Goal: Task Accomplishment & Management: Manage account settings

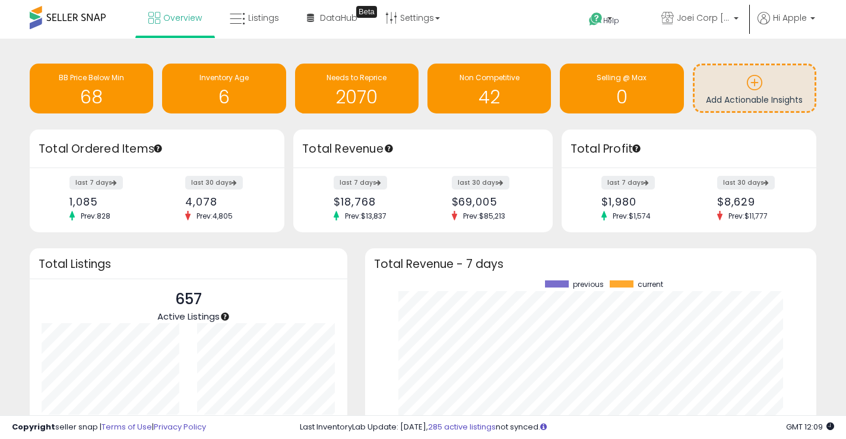
scroll to position [165, 428]
click at [249, 21] on span "Listings" at bounding box center [263, 18] width 31 height 12
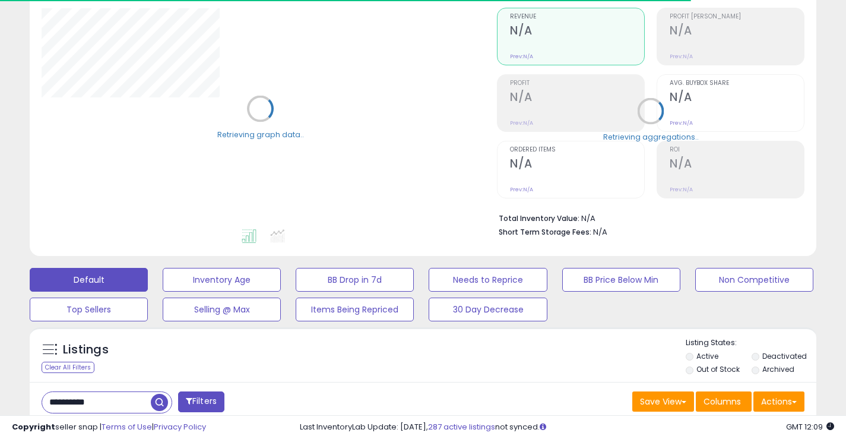
scroll to position [238, 0]
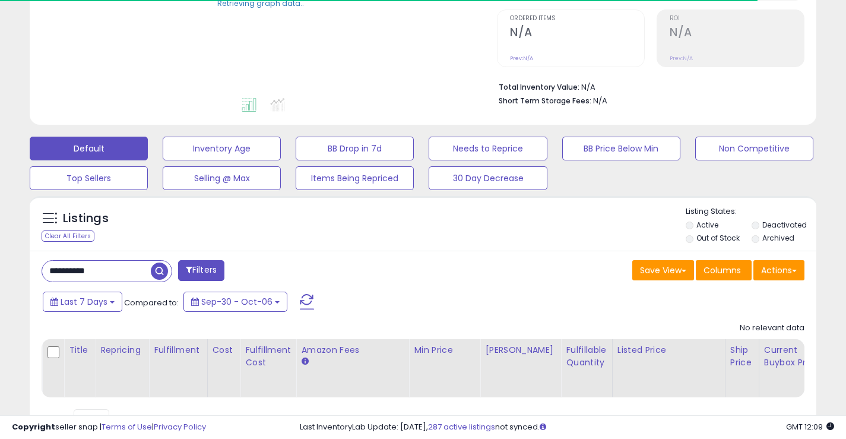
click at [118, 271] on input "**********" at bounding box center [96, 271] width 109 height 21
click at [118, 271] on input "**********" at bounding box center [133, 271] width 183 height 21
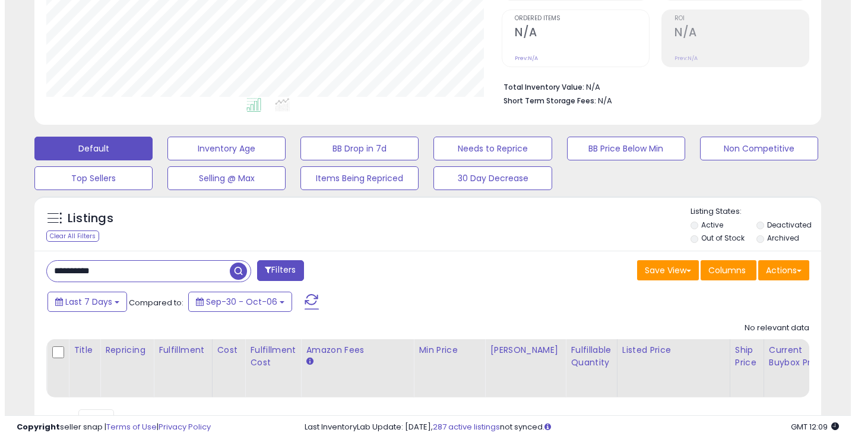
scroll to position [244, 456]
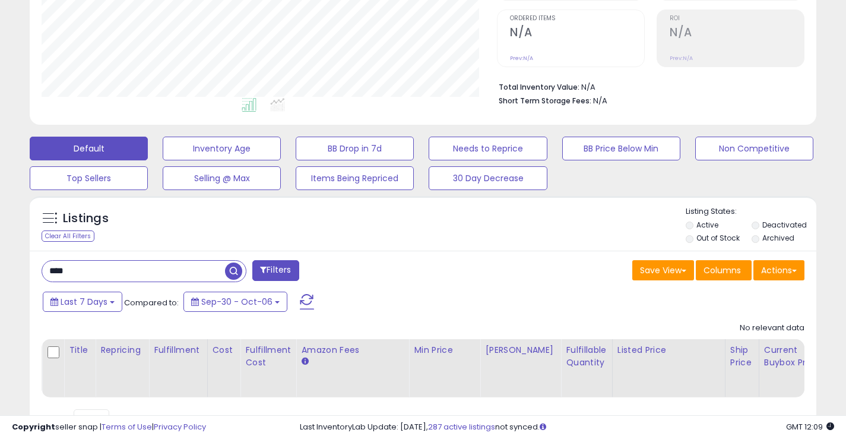
type input "****"
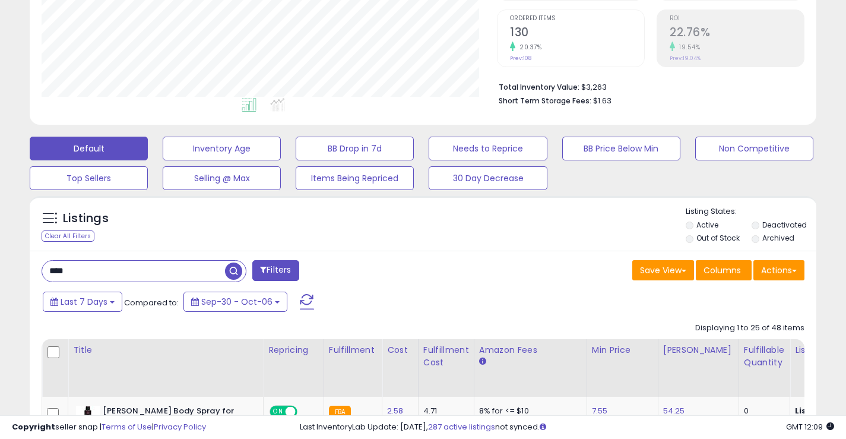
scroll to position [475, 0]
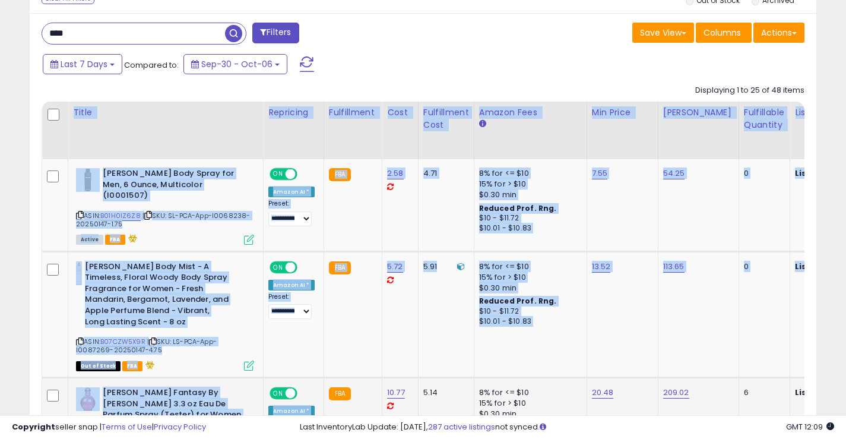
drag, startPoint x: 334, startPoint y: 404, endPoint x: 374, endPoint y: 403, distance: 39.2
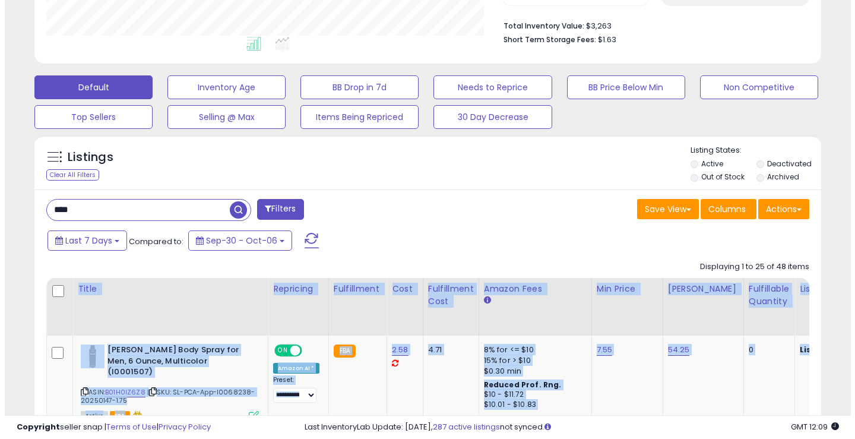
scroll to position [297, 0]
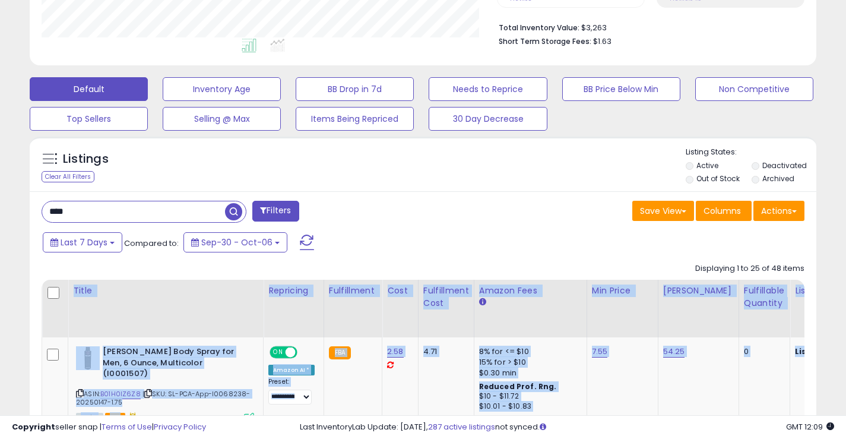
click at [767, 169] on label "Deactivated" at bounding box center [785, 165] width 45 height 10
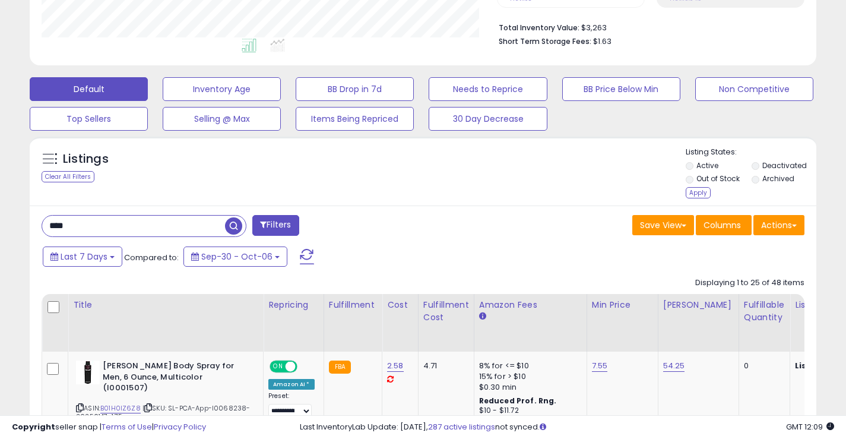
click at [769, 179] on label "Archived" at bounding box center [779, 178] width 32 height 10
click at [694, 194] on div "Apply" at bounding box center [698, 192] width 25 height 11
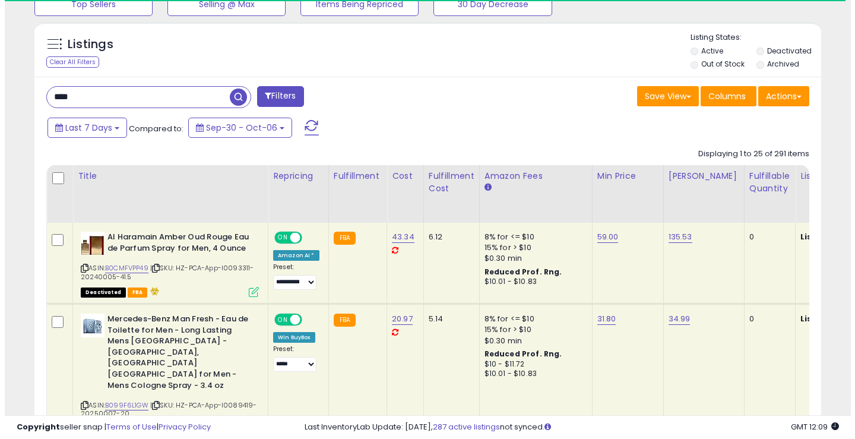
scroll to position [416, 0]
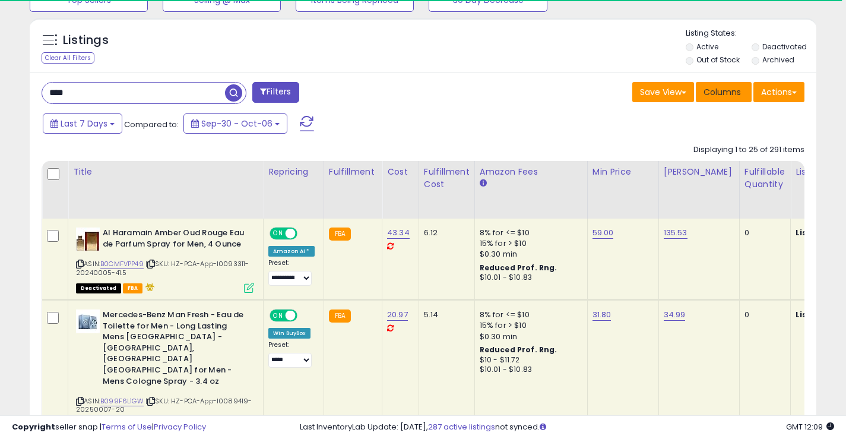
click at [713, 93] on span "Columns" at bounding box center [722, 92] width 37 height 12
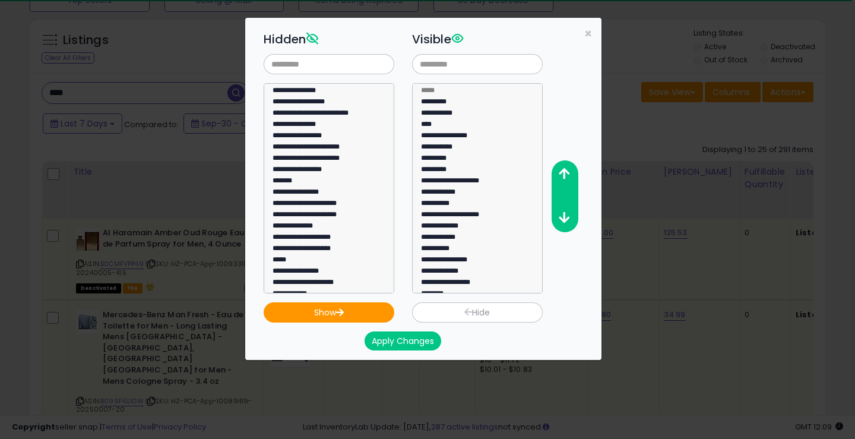
scroll to position [244, 461]
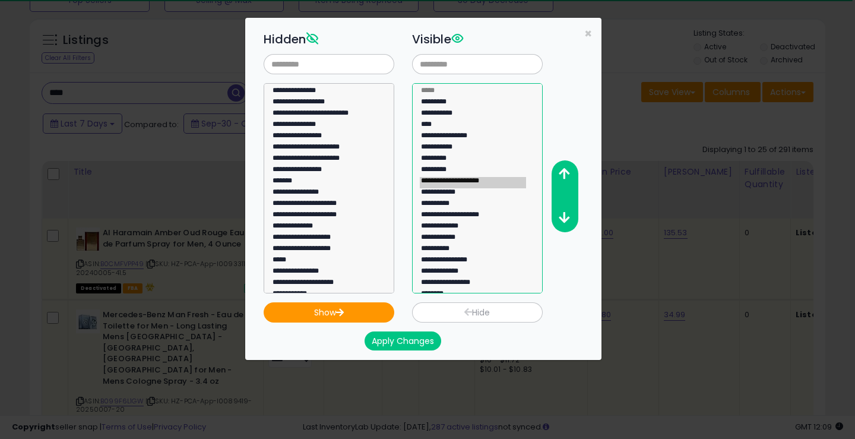
click at [471, 184] on option "**********" at bounding box center [473, 182] width 106 height 11
click at [571, 178] on button "button" at bounding box center [564, 174] width 27 height 22
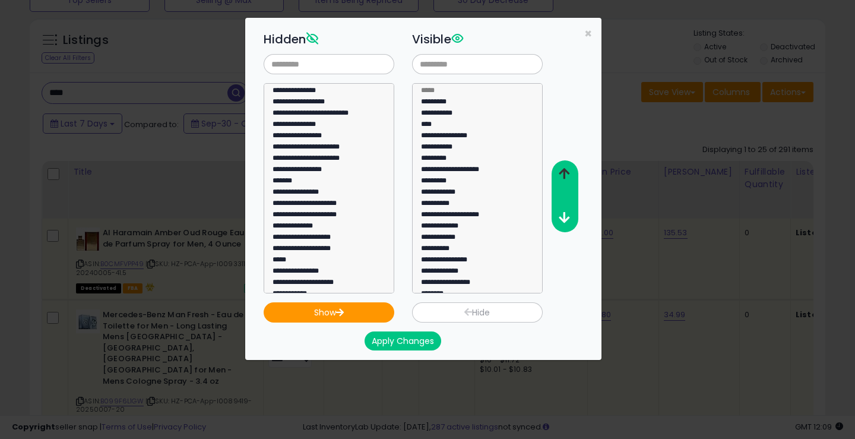
click at [571, 178] on button "button" at bounding box center [564, 174] width 27 height 22
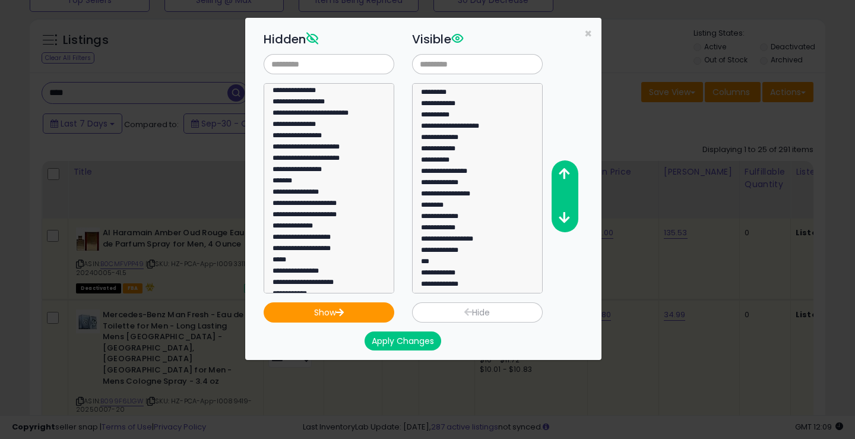
scroll to position [135, 0]
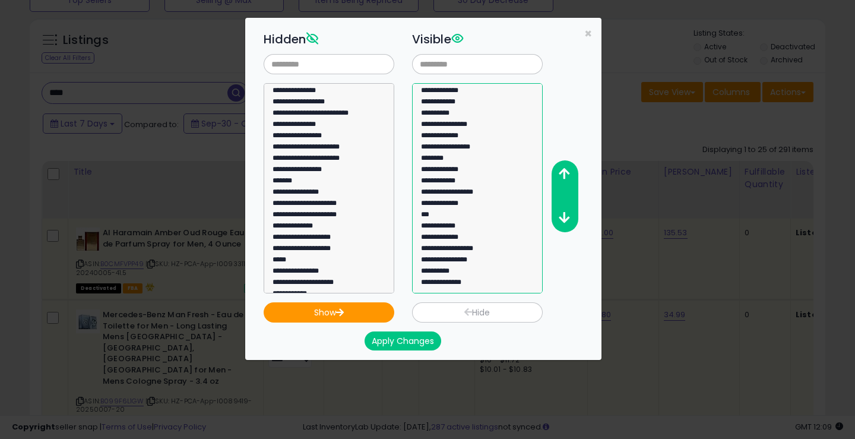
select select "**********"
click at [472, 253] on option "**********" at bounding box center [473, 250] width 106 height 11
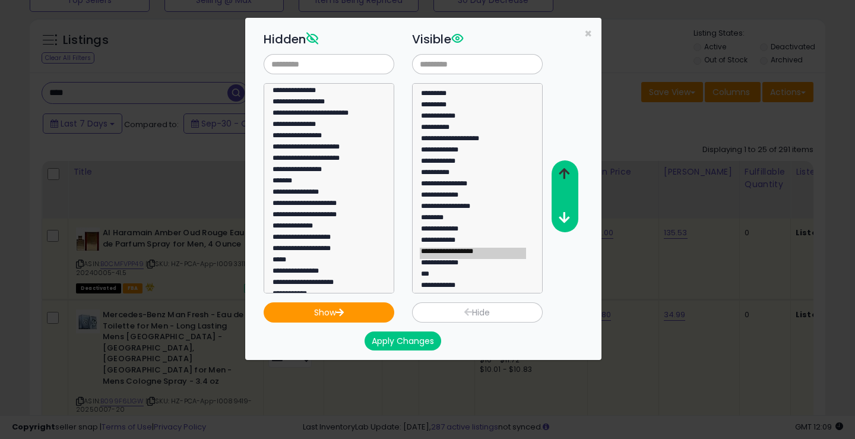
click at [569, 172] on icon "button" at bounding box center [564, 173] width 11 height 12
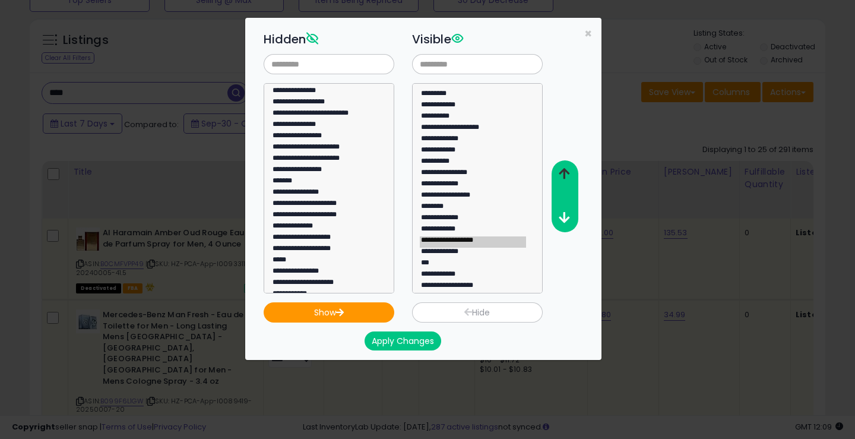
click at [569, 172] on icon "button" at bounding box center [564, 173] width 11 height 12
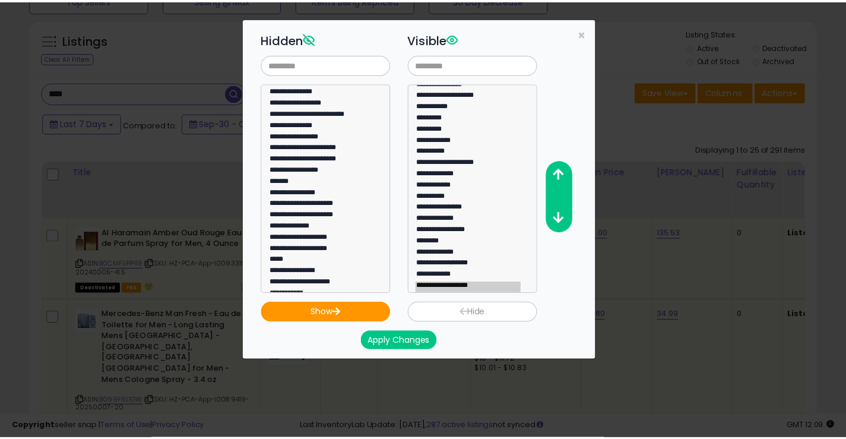
scroll to position [28, 0]
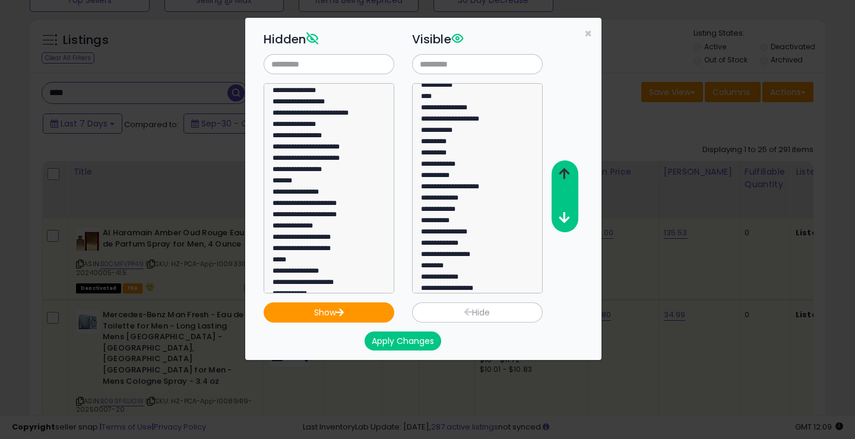
click at [568, 173] on icon "button" at bounding box center [564, 173] width 11 height 12
click at [569, 173] on icon "button" at bounding box center [564, 173] width 11 height 12
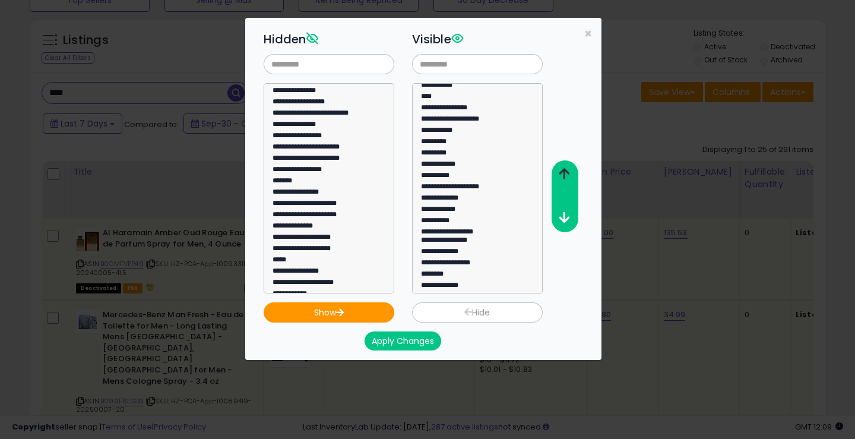
click at [569, 173] on icon "button" at bounding box center [564, 173] width 11 height 12
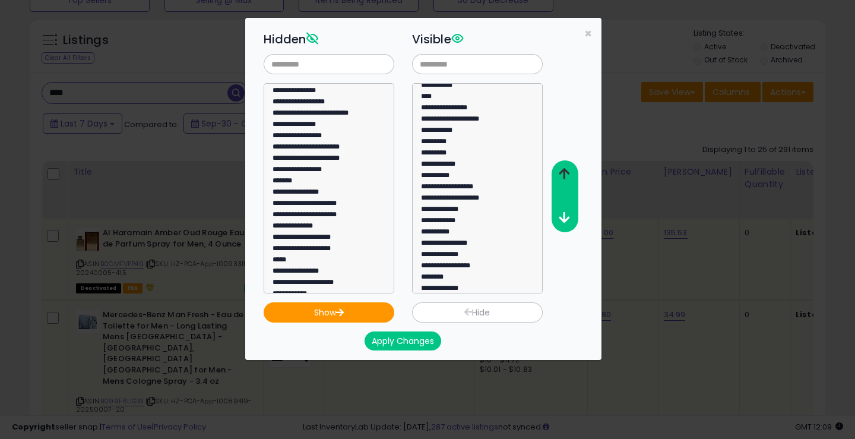
click at [569, 173] on icon "button" at bounding box center [564, 173] width 11 height 12
click at [401, 341] on button "Apply Changes" at bounding box center [403, 340] width 77 height 19
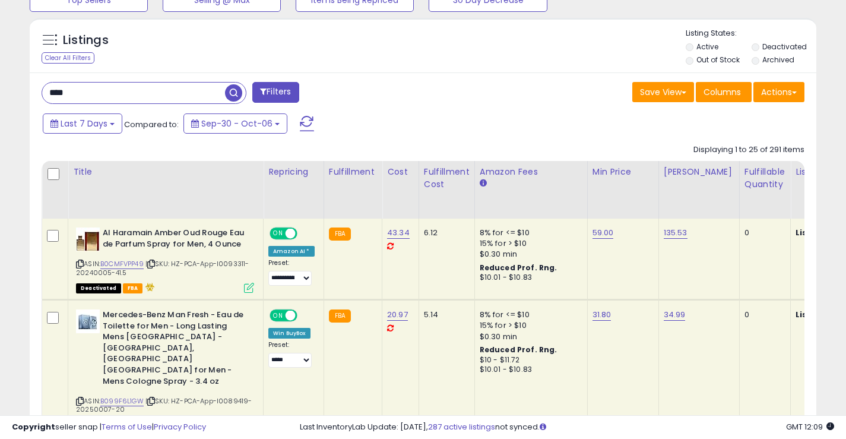
scroll to position [593671, 593459]
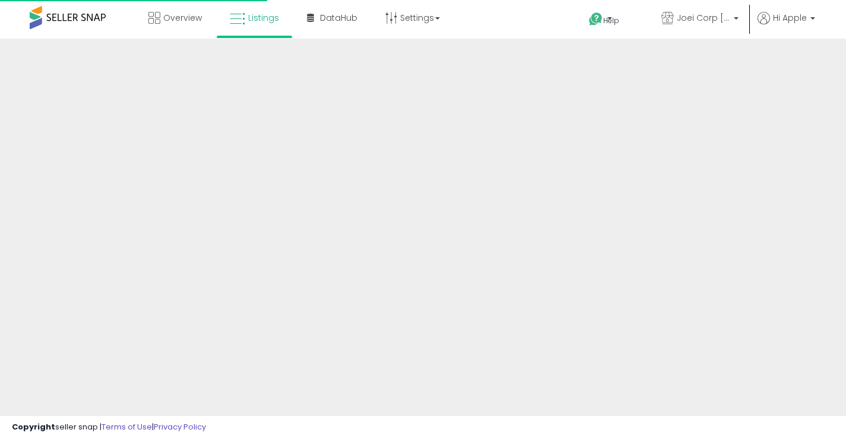
scroll to position [298, 0]
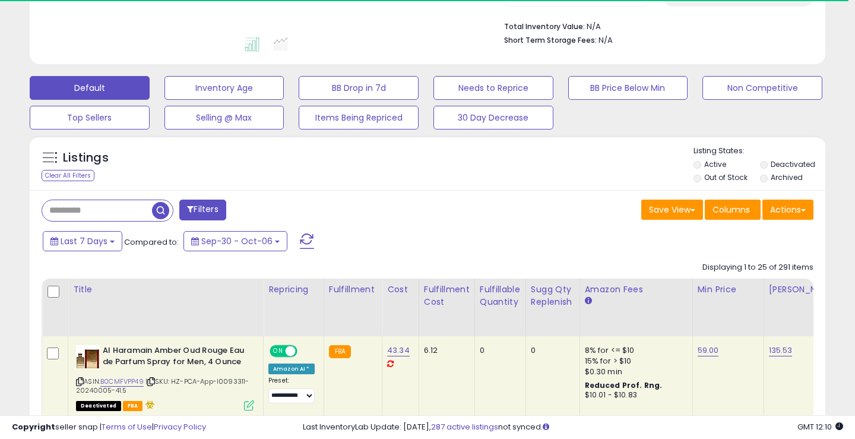
type input "****"
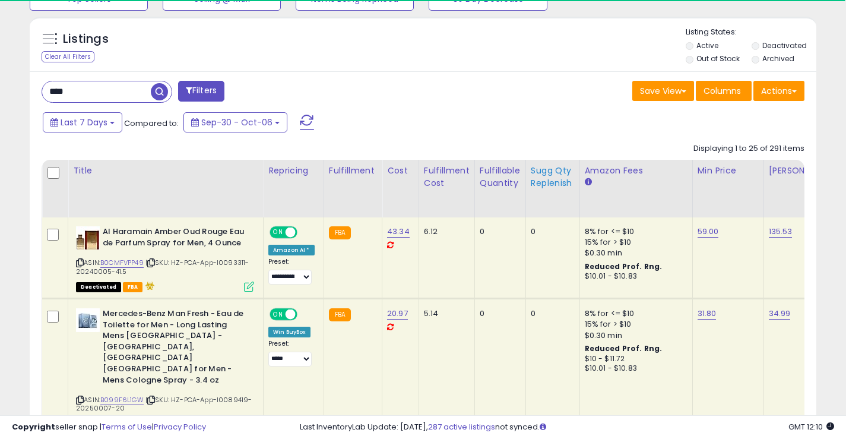
click at [542, 182] on div "Sugg Qty Replenish" at bounding box center [553, 177] width 44 height 25
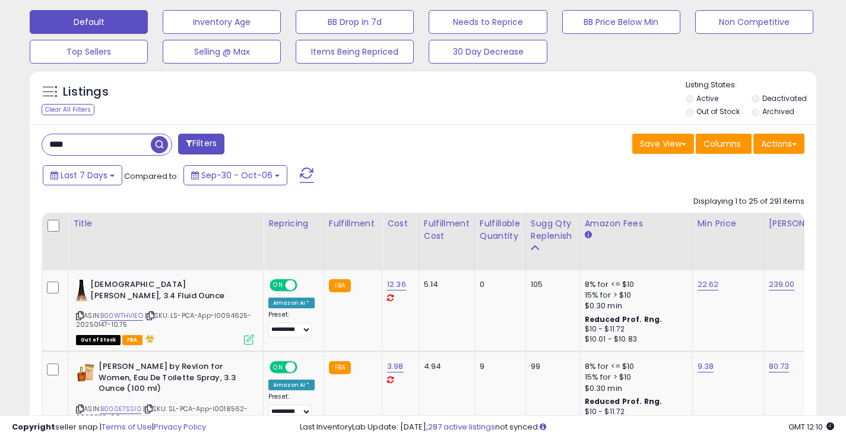
scroll to position [427, 0]
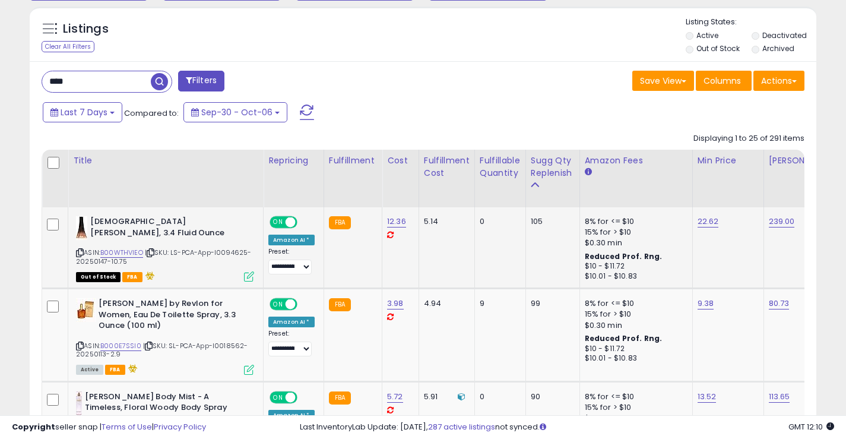
click at [80, 255] on icon at bounding box center [80, 252] width 8 height 7
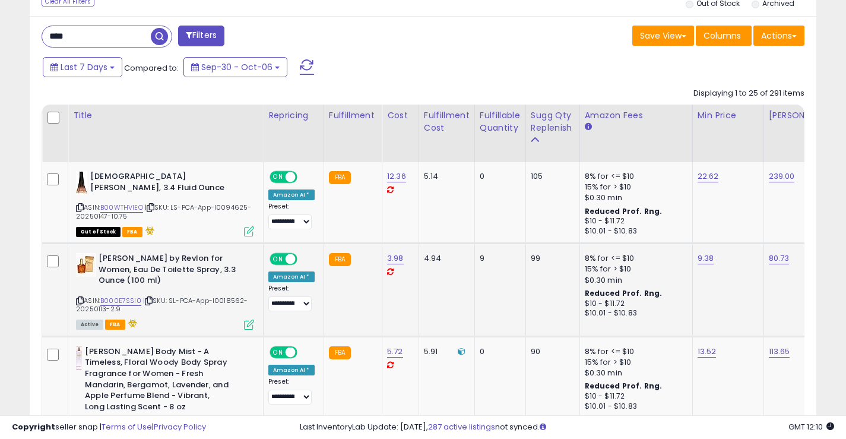
scroll to position [546, 0]
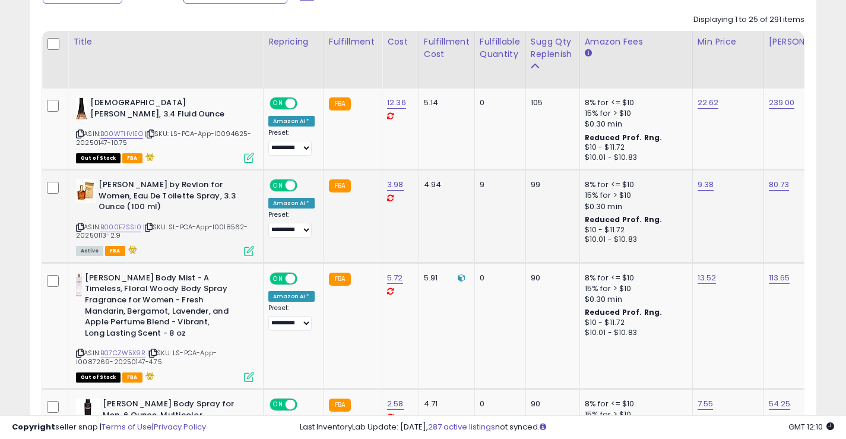
click at [78, 230] on icon at bounding box center [80, 227] width 8 height 7
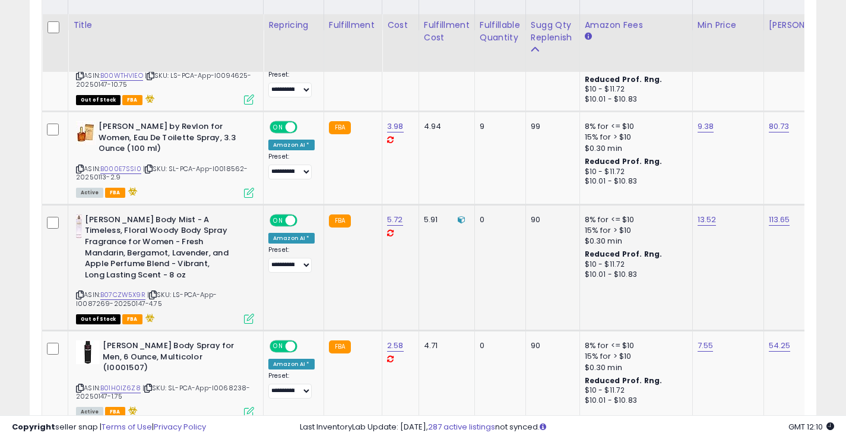
scroll to position [665, 0]
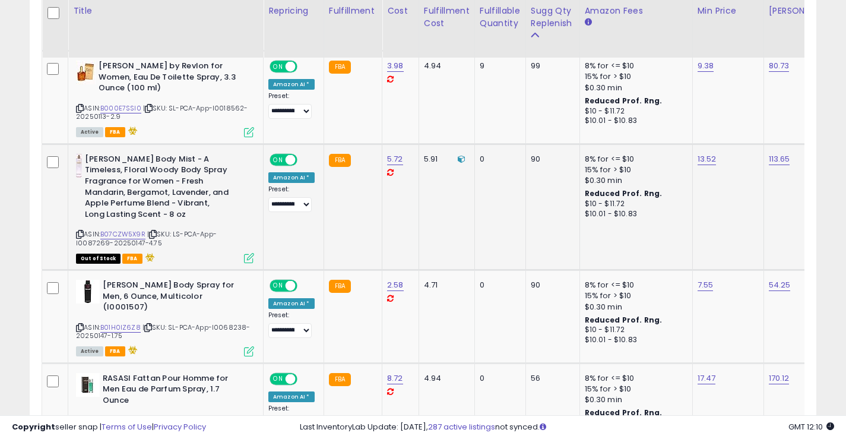
click at [83, 234] on icon at bounding box center [80, 234] width 8 height 7
click at [81, 324] on icon at bounding box center [80, 327] width 8 height 7
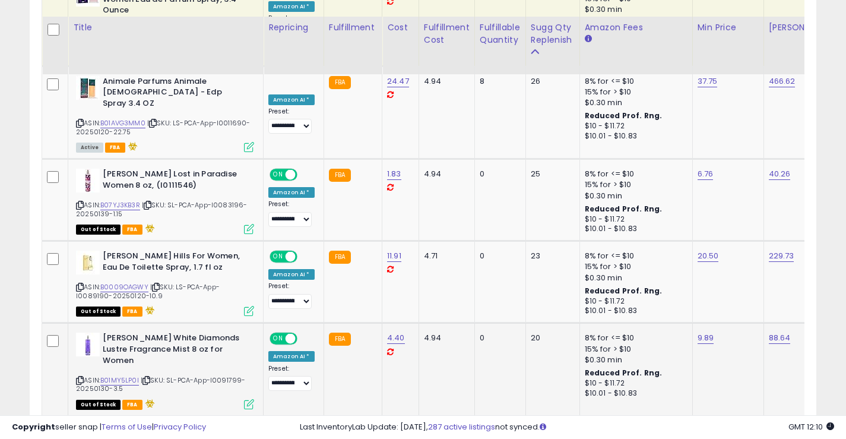
scroll to position [1259, 0]
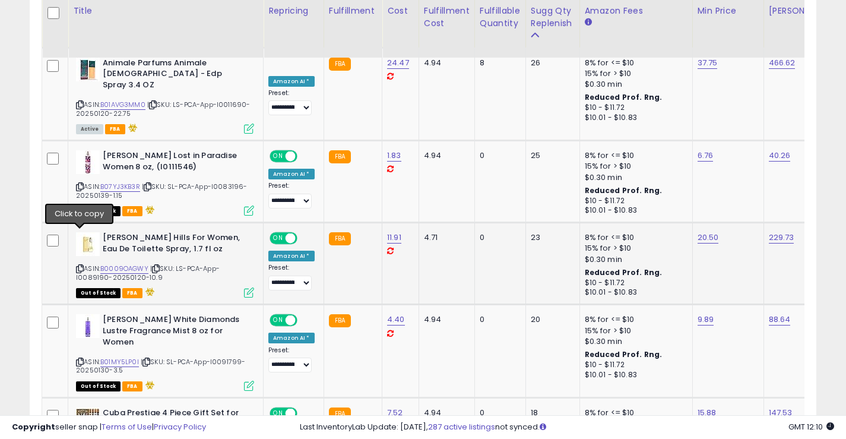
click at [79, 265] on icon at bounding box center [80, 268] width 8 height 7
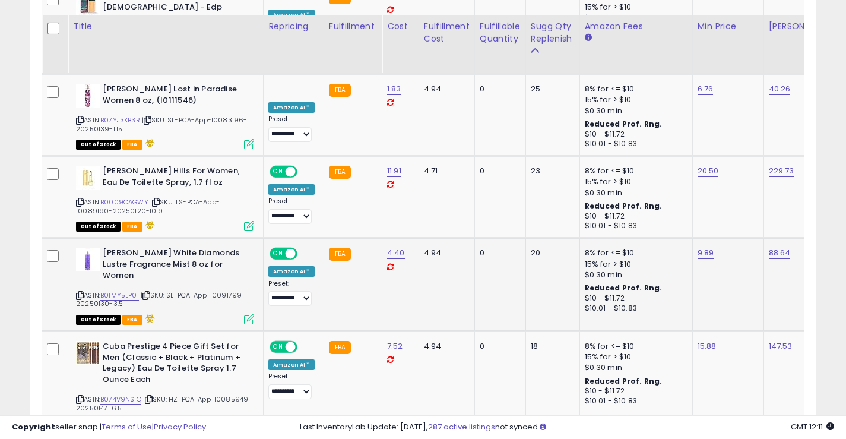
scroll to position [1377, 0]
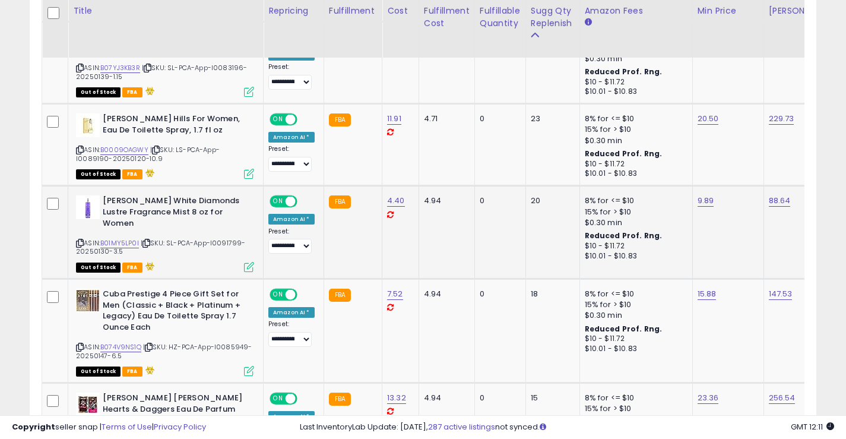
click at [80, 240] on icon at bounding box center [80, 243] width 8 height 7
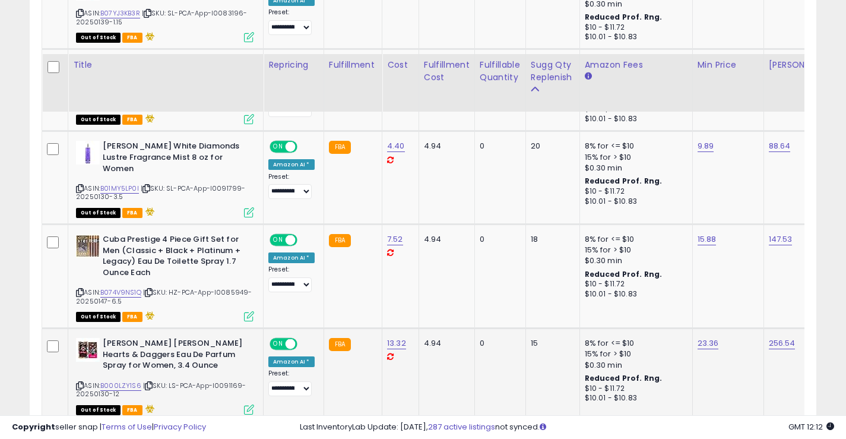
scroll to position [1496, 0]
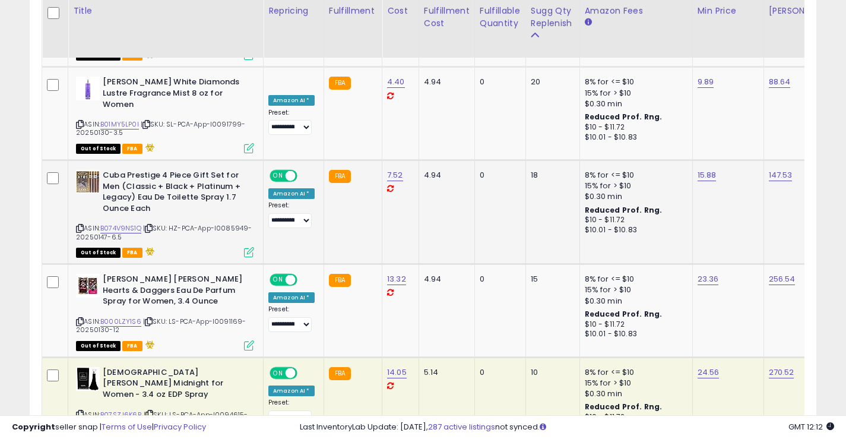
click at [80, 225] on icon at bounding box center [80, 228] width 8 height 7
click at [80, 318] on icon at bounding box center [80, 321] width 8 height 7
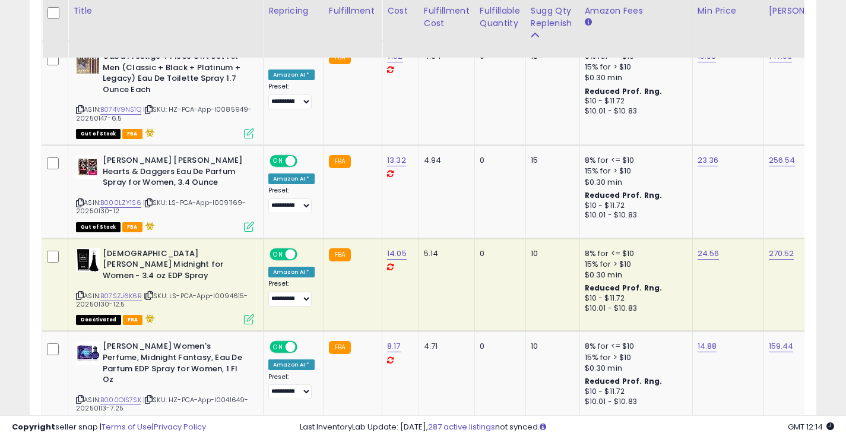
click at [80, 292] on icon at bounding box center [80, 295] width 8 height 7
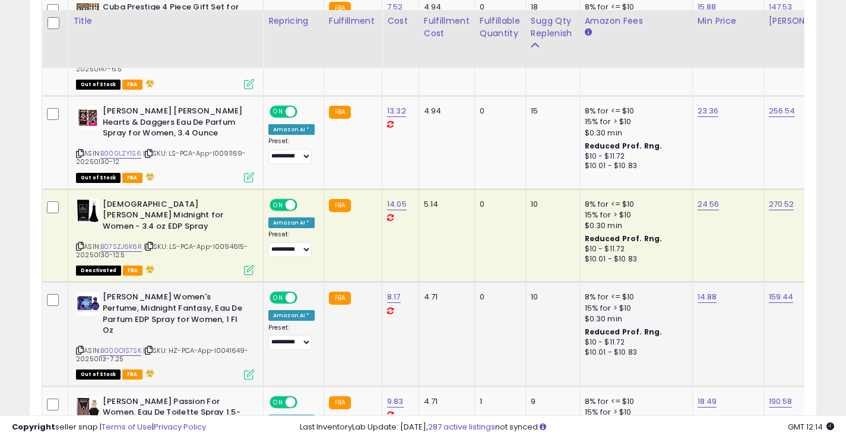
scroll to position [1674, 0]
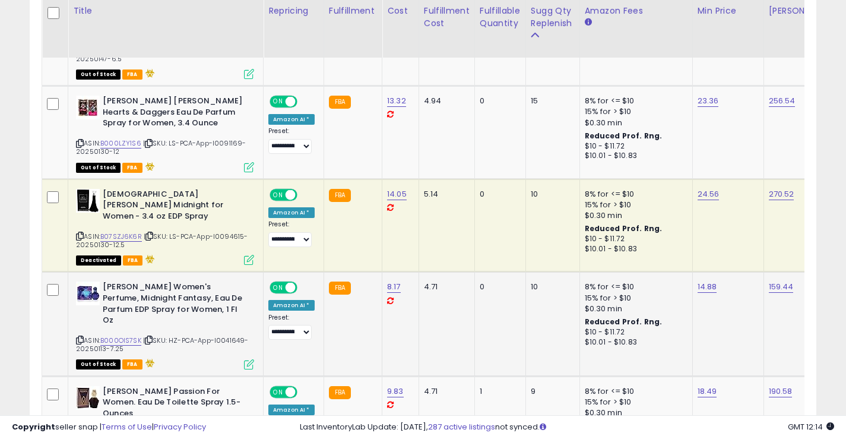
click at [79, 337] on icon at bounding box center [80, 340] width 8 height 7
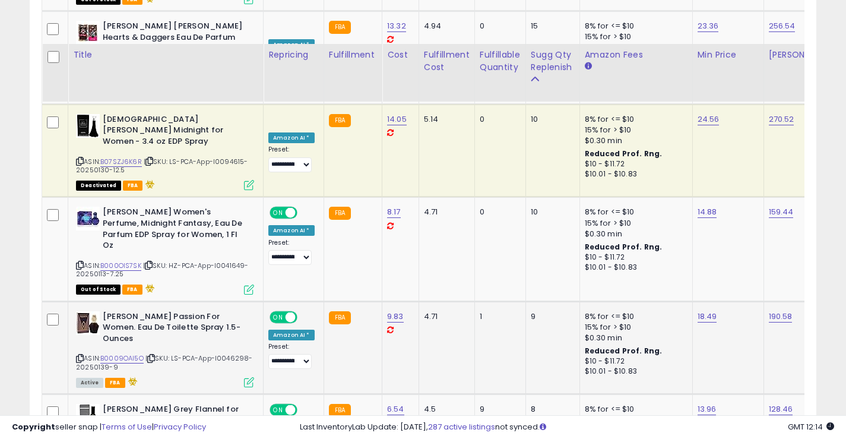
scroll to position [1793, 0]
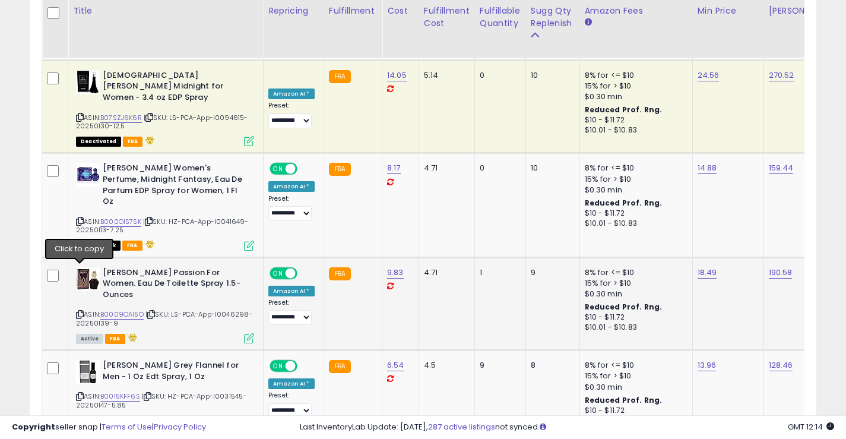
click at [80, 311] on icon at bounding box center [80, 314] width 8 height 7
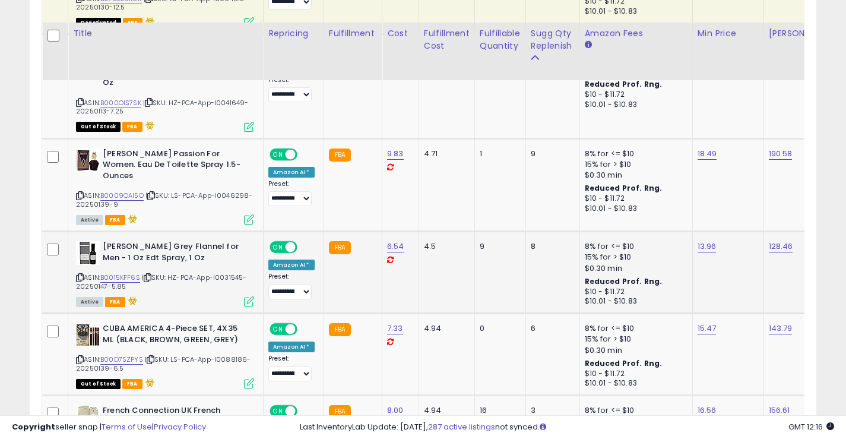
scroll to position [1971, 0]
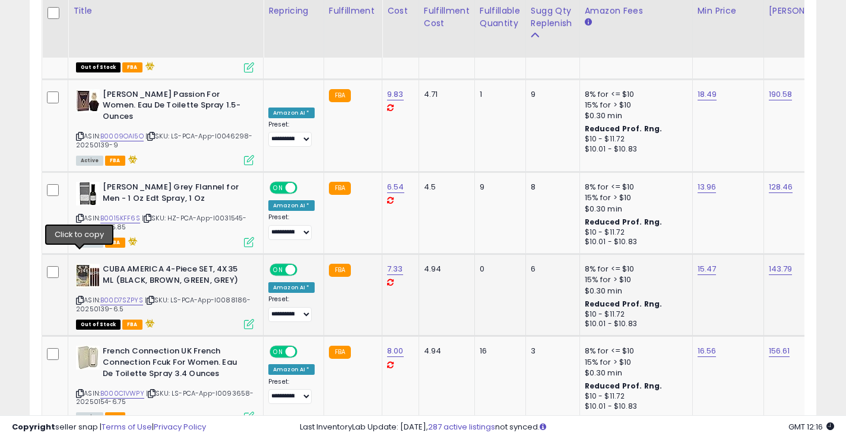
click at [78, 297] on icon at bounding box center [80, 300] width 8 height 7
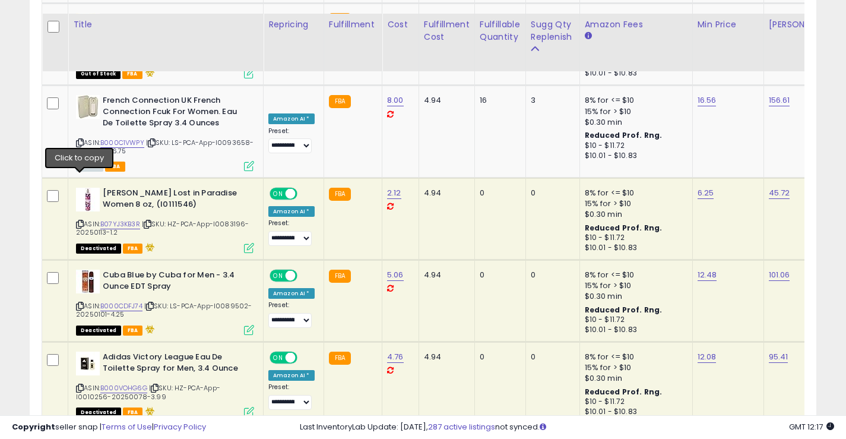
scroll to position [2268, 0]
